Goal: Task Accomplishment & Management: Manage account settings

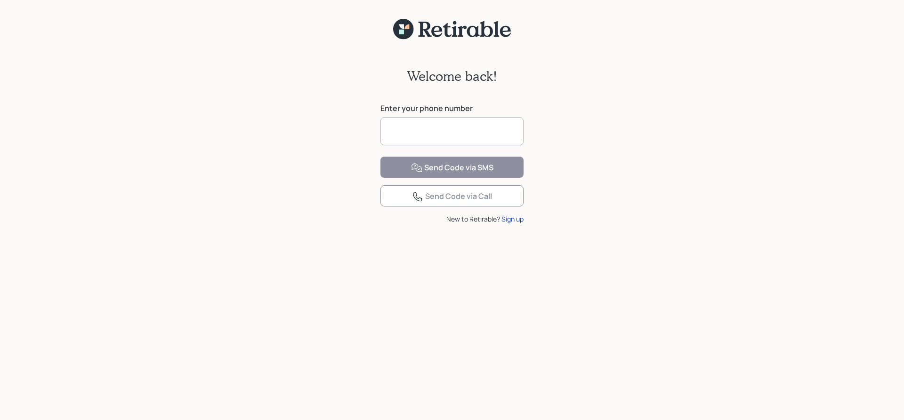
click at [452, 132] on input at bounding box center [451, 131] width 143 height 28
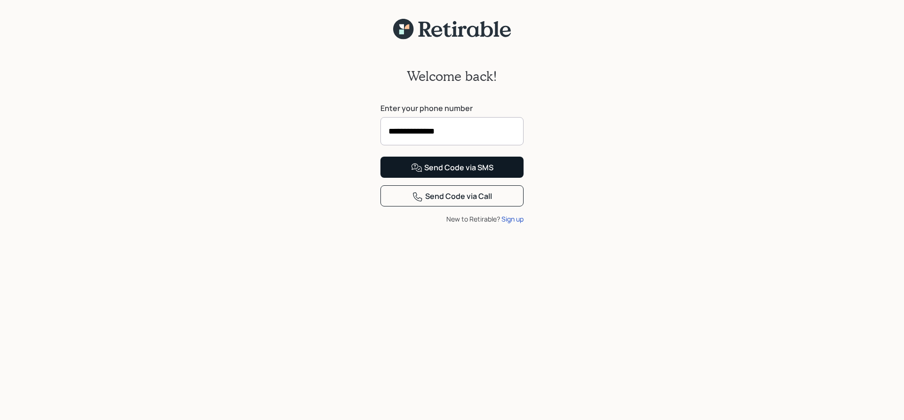
type input "**********"
click at [444, 174] on div "Send Code via SMS" at bounding box center [452, 167] width 82 height 11
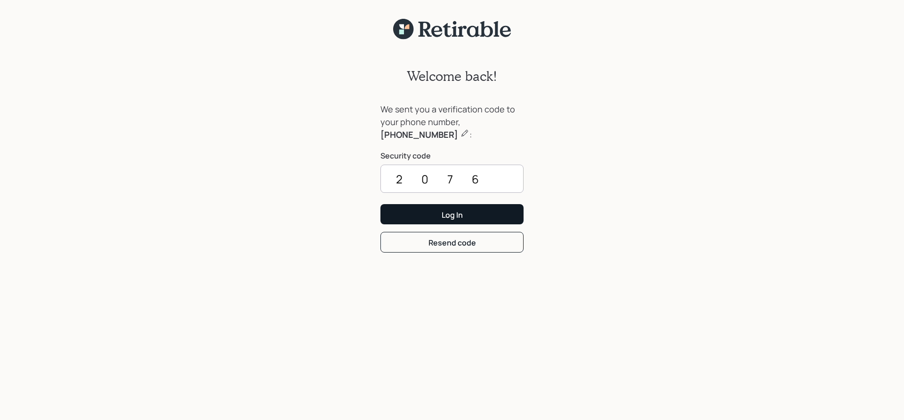
type input "2076"
click at [427, 210] on button "Log In" at bounding box center [451, 214] width 143 height 20
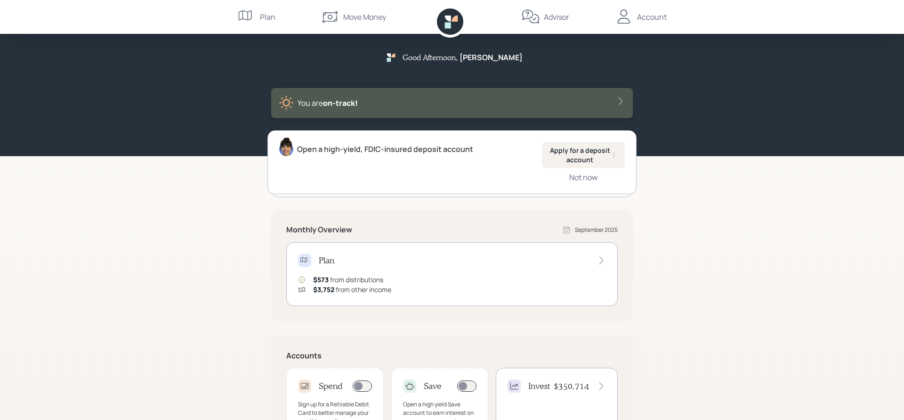
click at [304, 260] on icon at bounding box center [304, 260] width 9 height 9
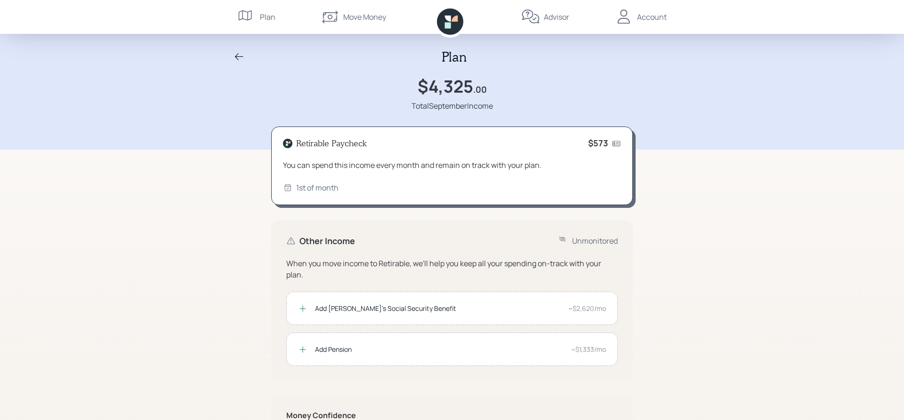
click at [654, 17] on div "Account" at bounding box center [652, 16] width 30 height 11
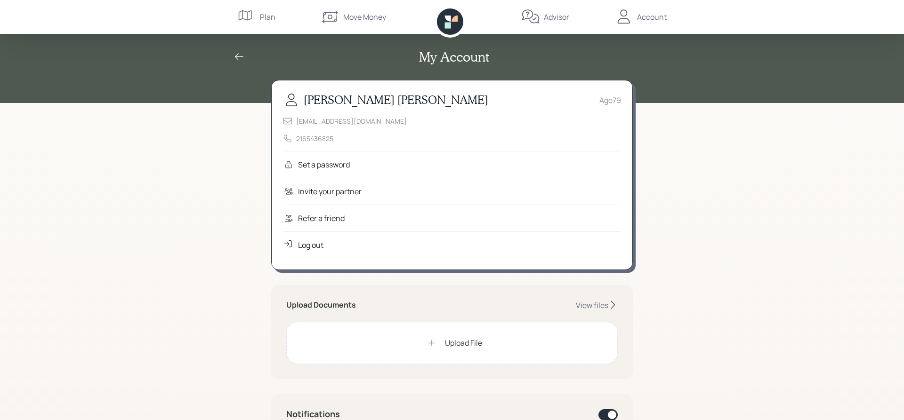
click at [563, 15] on div "Advisor" at bounding box center [556, 16] width 25 height 11
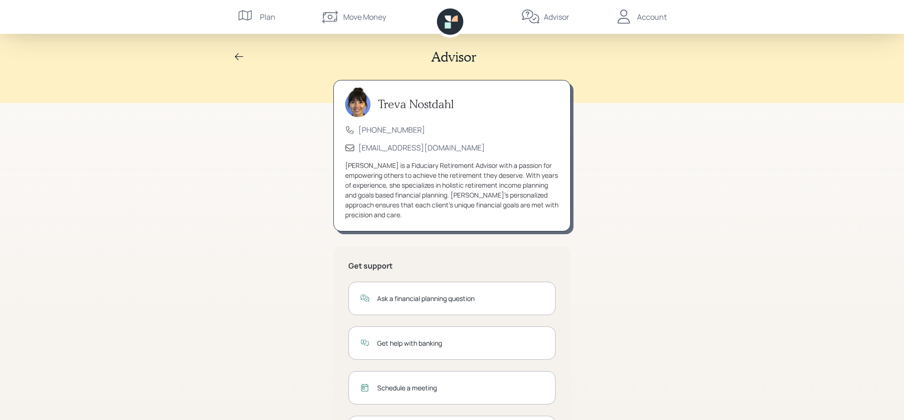
click at [365, 16] on div "Move Money" at bounding box center [364, 16] width 43 height 11
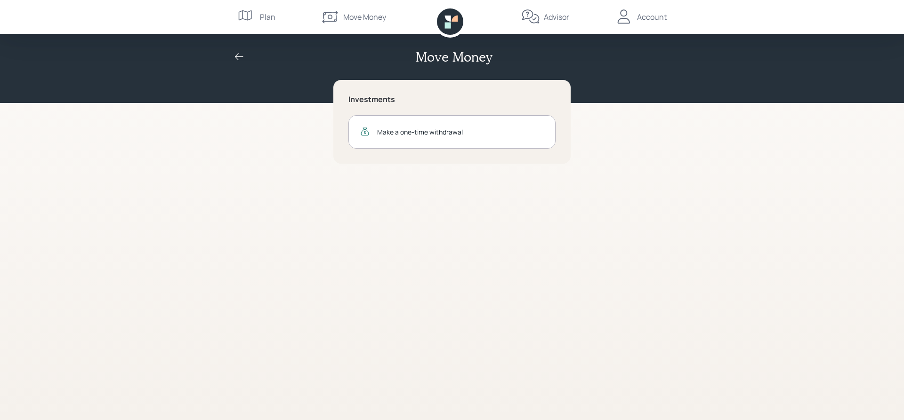
click at [248, 16] on icon at bounding box center [246, 17] width 19 height 19
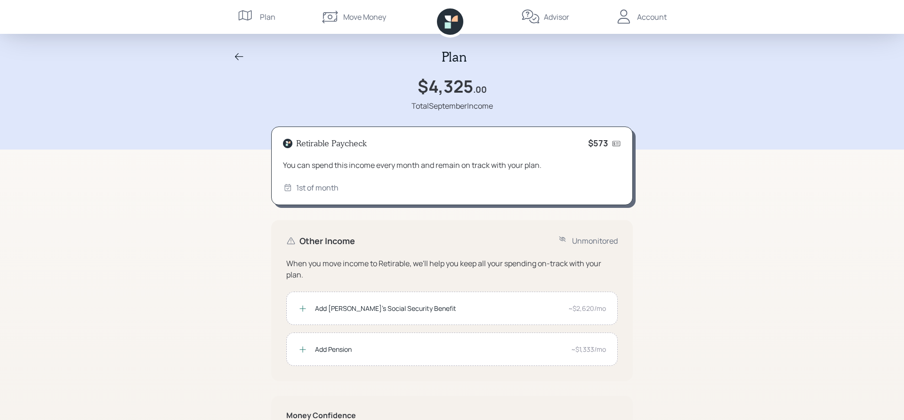
click at [241, 57] on icon at bounding box center [239, 56] width 11 height 11
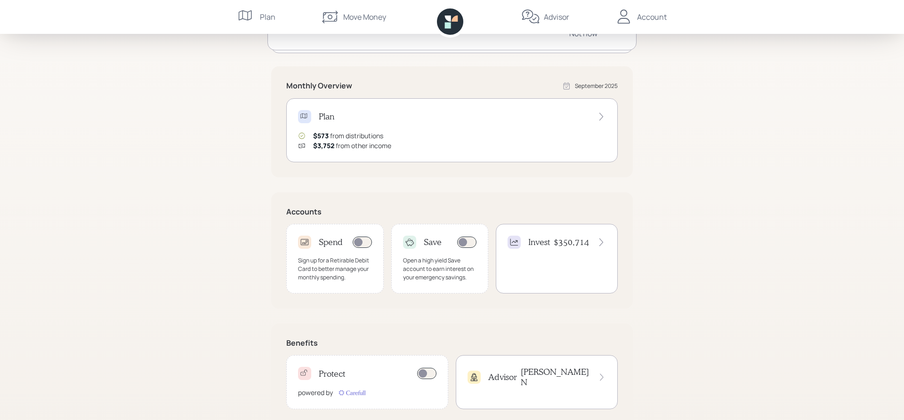
scroll to position [163, 0]
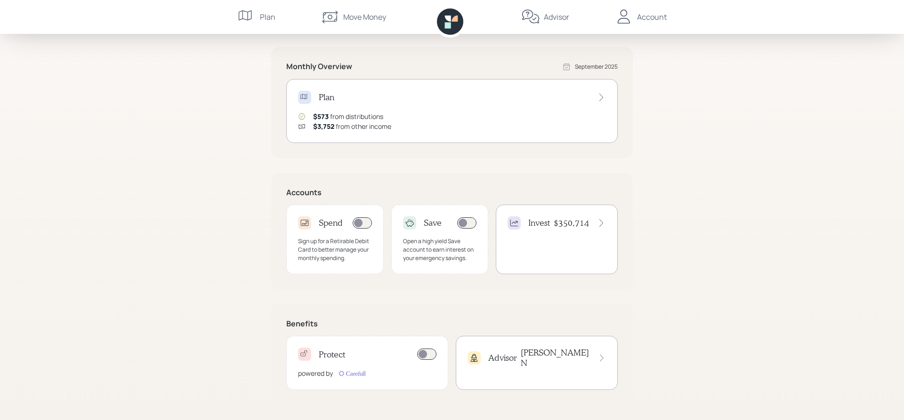
click at [301, 353] on icon at bounding box center [304, 354] width 9 height 9
click at [601, 222] on icon at bounding box center [601, 222] width 9 height 9
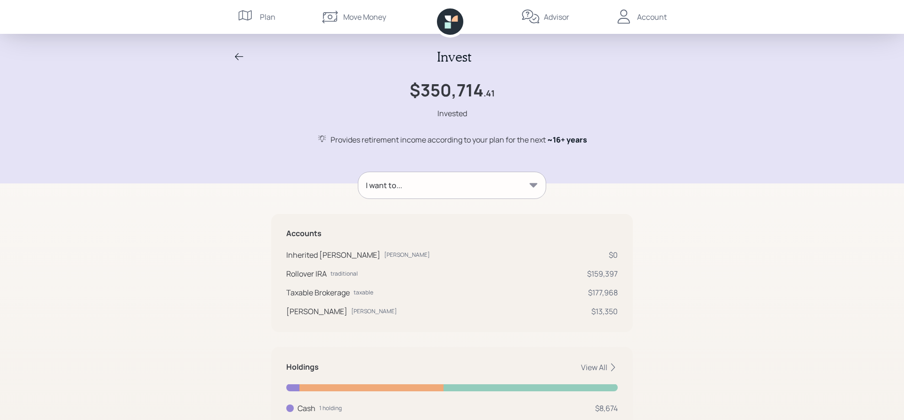
click at [533, 186] on icon at bounding box center [534, 185] width 8 height 4
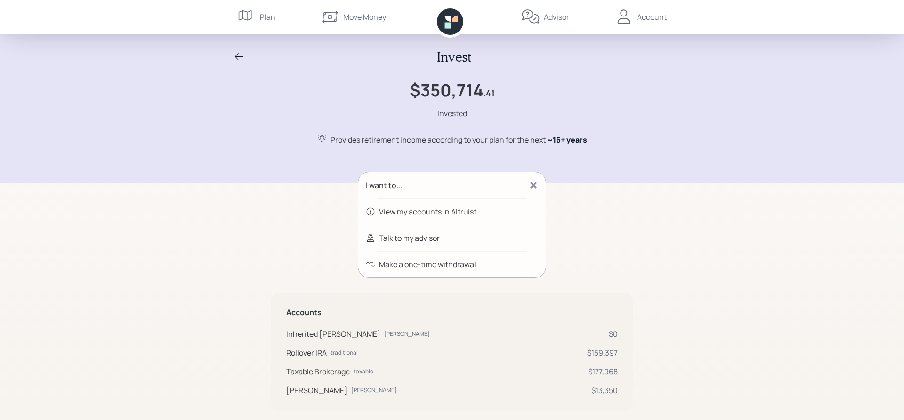
click at [470, 214] on div "View my accounts in Altruist" at bounding box center [427, 211] width 97 height 11
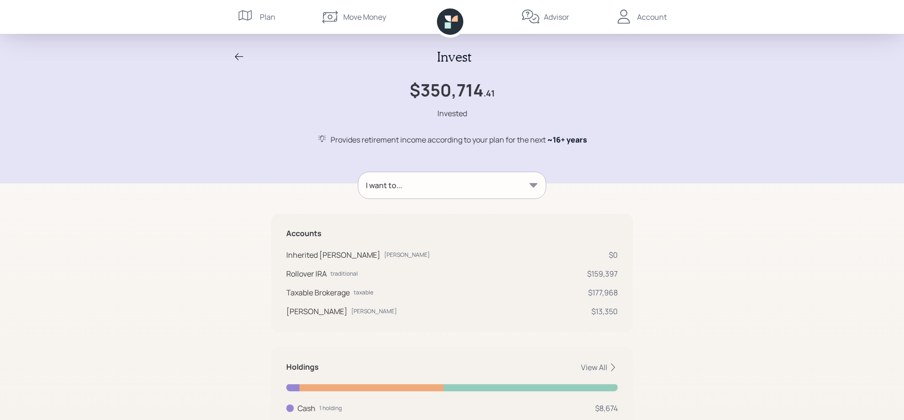
click at [647, 16] on div "Account" at bounding box center [652, 16] width 30 height 11
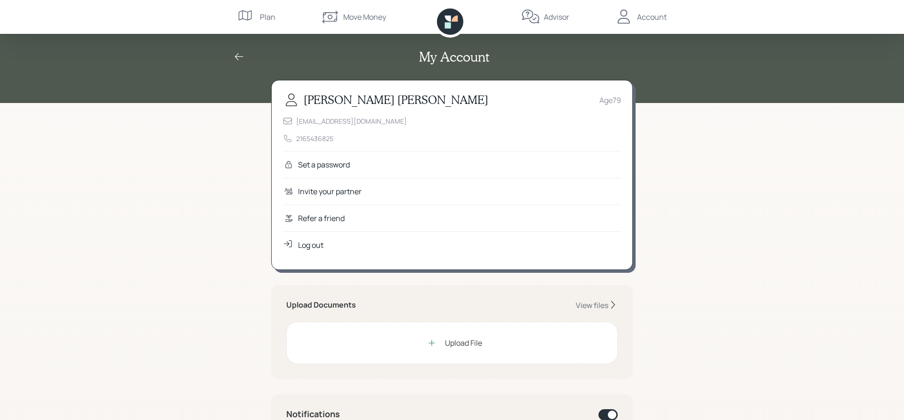
click at [323, 247] on div "Log out" at bounding box center [310, 245] width 25 height 11
